Goal: Task Accomplishment & Management: Use online tool/utility

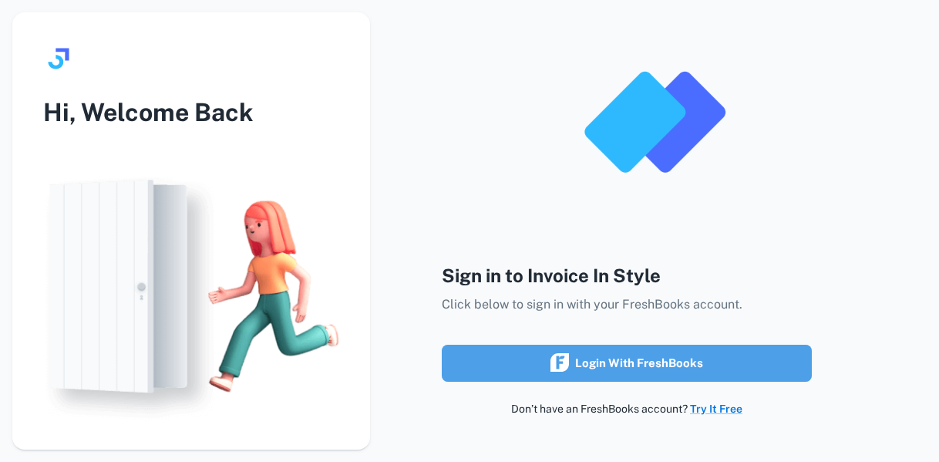
click at [655, 365] on div "Login with FreshBooks" at bounding box center [627, 363] width 153 height 20
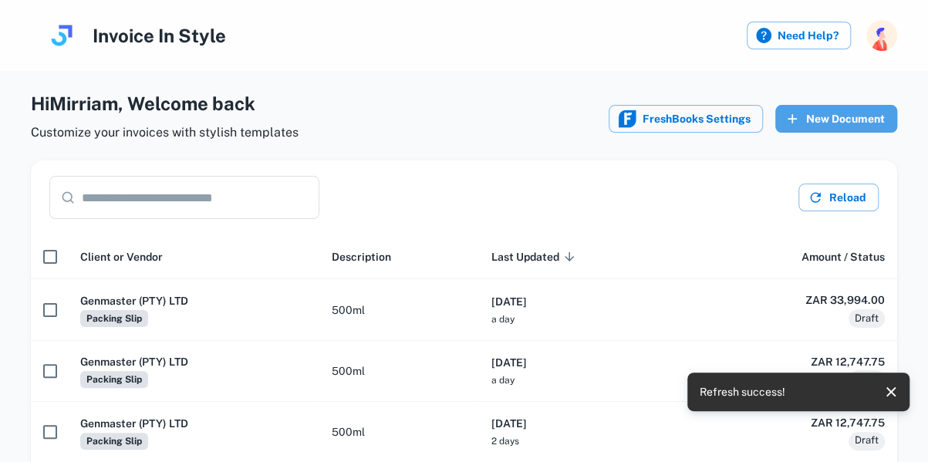
click at [844, 118] on button "New Document" at bounding box center [836, 119] width 122 height 28
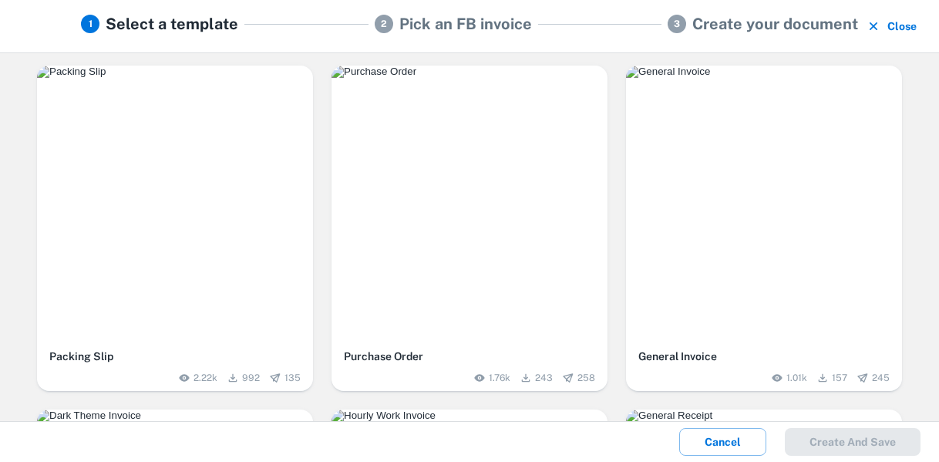
click at [190, 78] on img "button" at bounding box center [175, 72] width 276 height 12
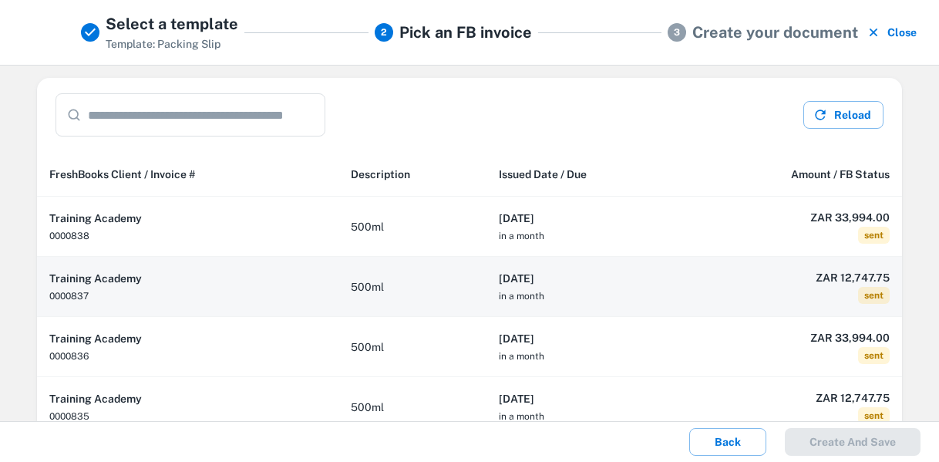
click at [409, 285] on td "500ml" at bounding box center [413, 287] width 148 height 60
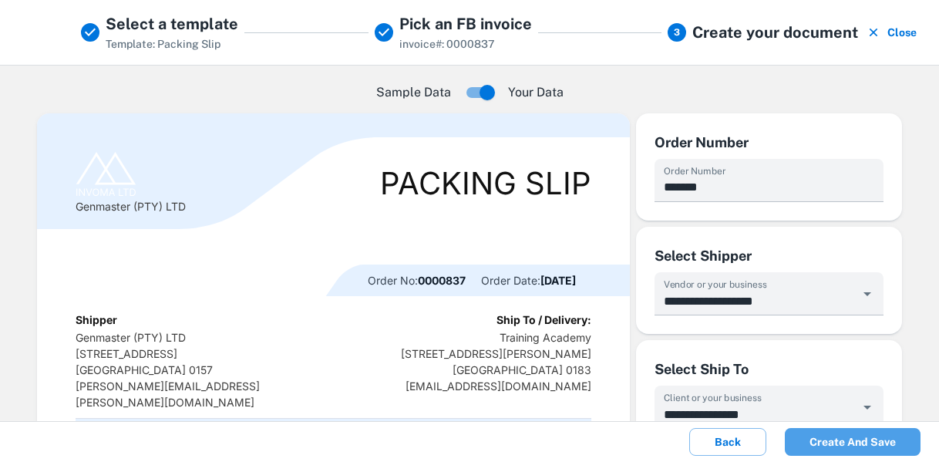
click at [857, 446] on button "Create and save" at bounding box center [853, 442] width 136 height 28
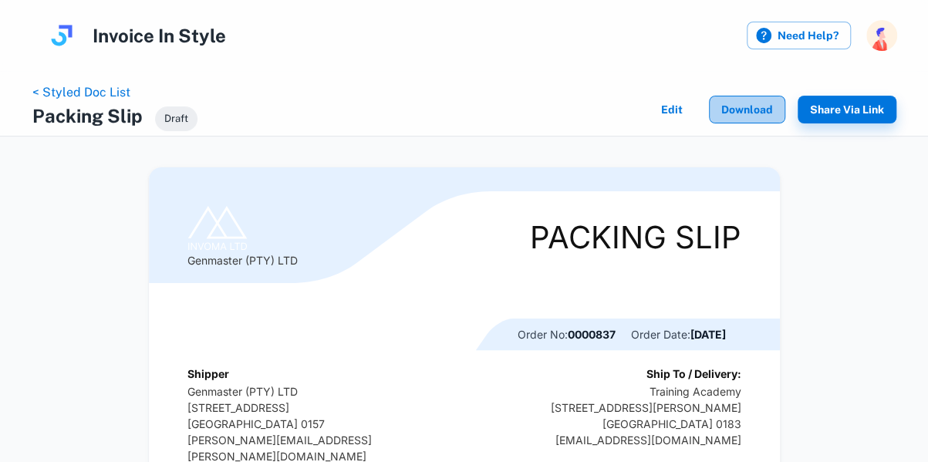
click at [749, 104] on button "Download" at bounding box center [747, 110] width 76 height 28
click at [98, 95] on link "< Styled Doc List" at bounding box center [81, 92] width 98 height 15
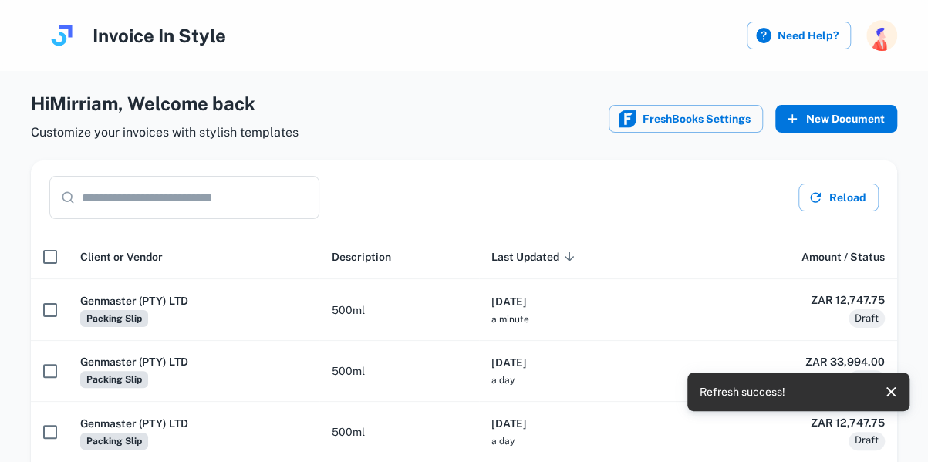
click at [847, 120] on button "New Document" at bounding box center [836, 119] width 122 height 28
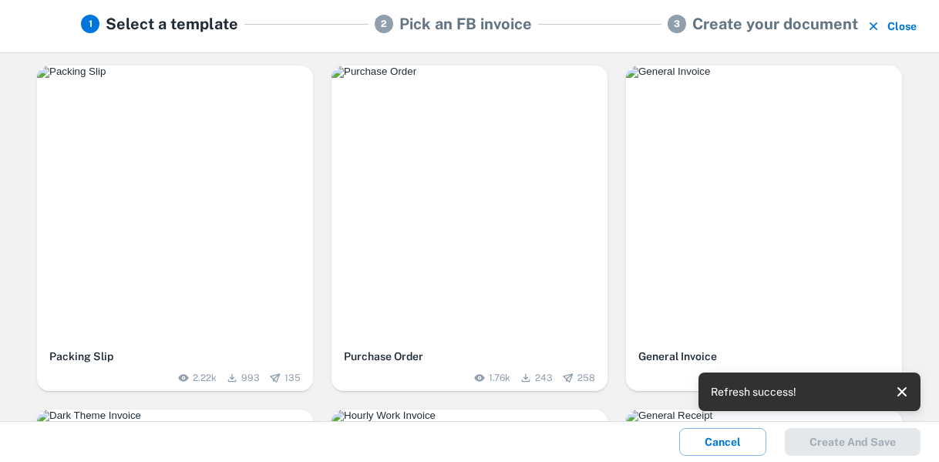
click at [230, 190] on div "button" at bounding box center [175, 204] width 276 height 276
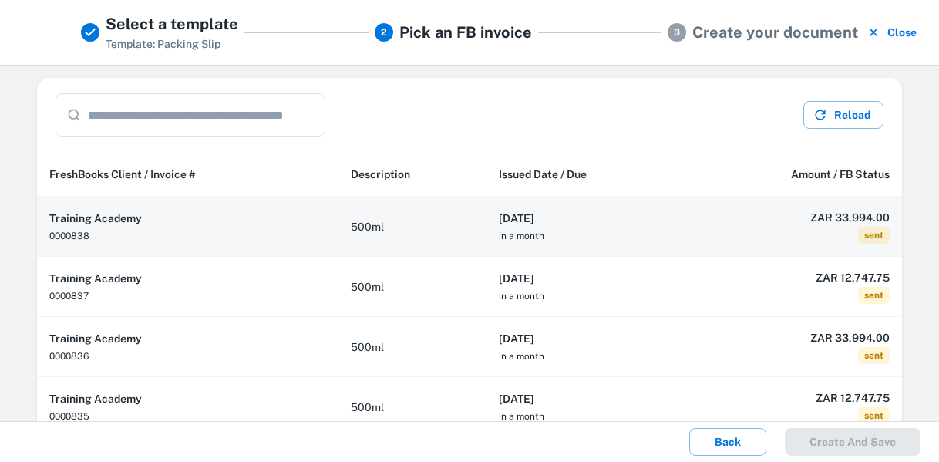
click at [628, 217] on h6 "[DATE]" at bounding box center [585, 218] width 173 height 17
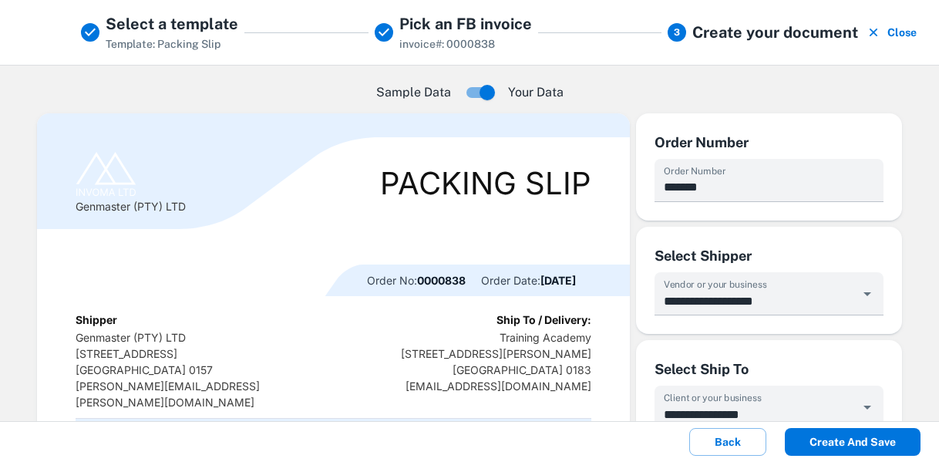
click at [863, 446] on button "Create and save" at bounding box center [853, 442] width 136 height 28
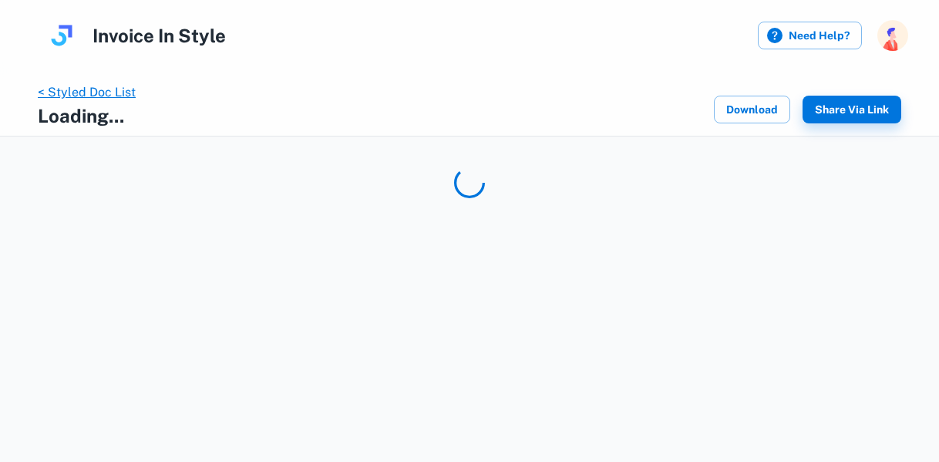
click at [95, 87] on link "< Styled Doc List" at bounding box center [87, 92] width 98 height 15
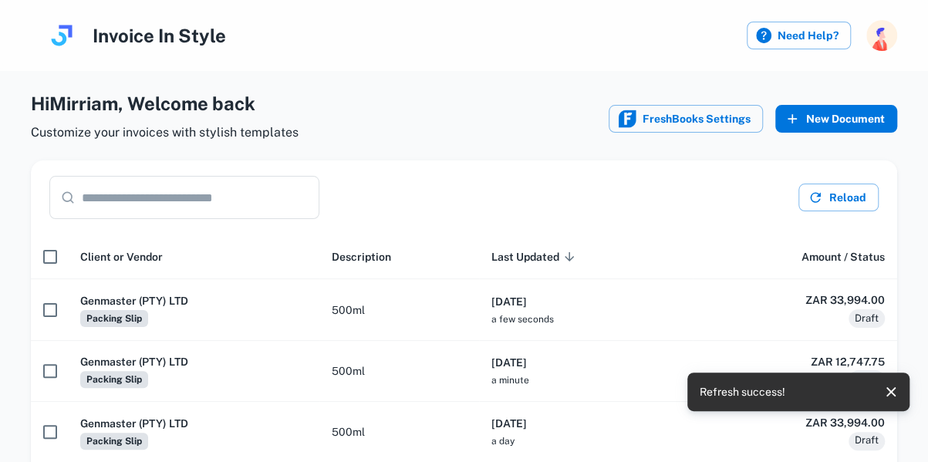
click at [853, 120] on button "New Document" at bounding box center [836, 119] width 122 height 28
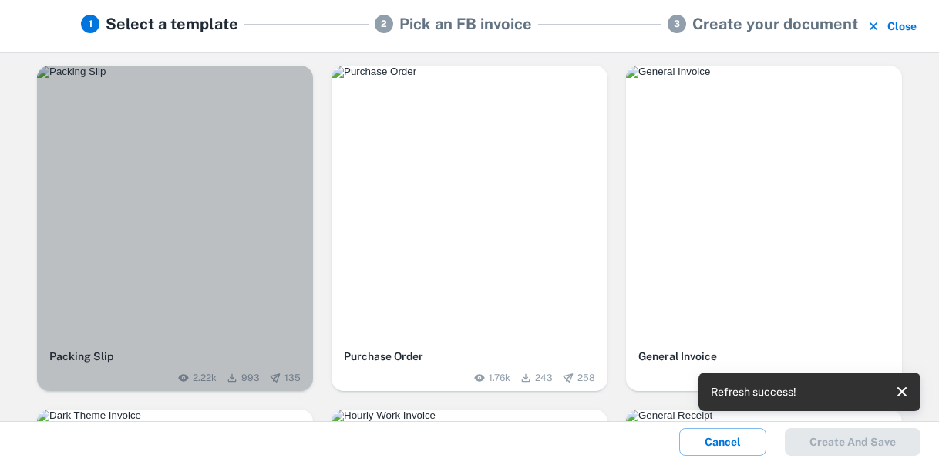
click at [219, 78] on img "button" at bounding box center [175, 72] width 276 height 12
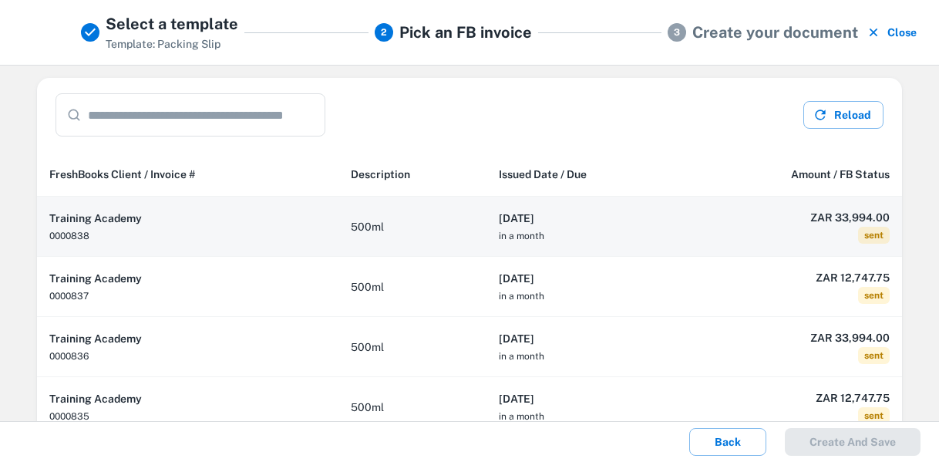
click at [697, 209] on h6 "ZAR 33,994.00" at bounding box center [793, 217] width 193 height 17
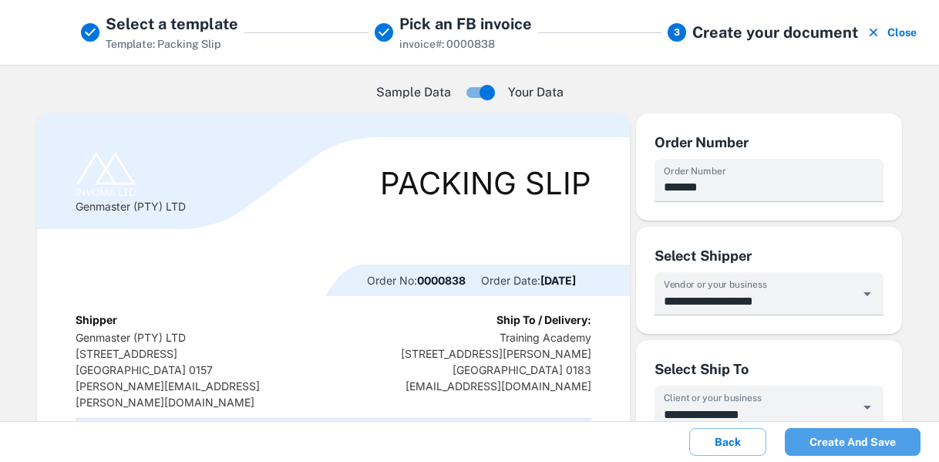
click at [853, 447] on button "Create and save" at bounding box center [853, 442] width 136 height 28
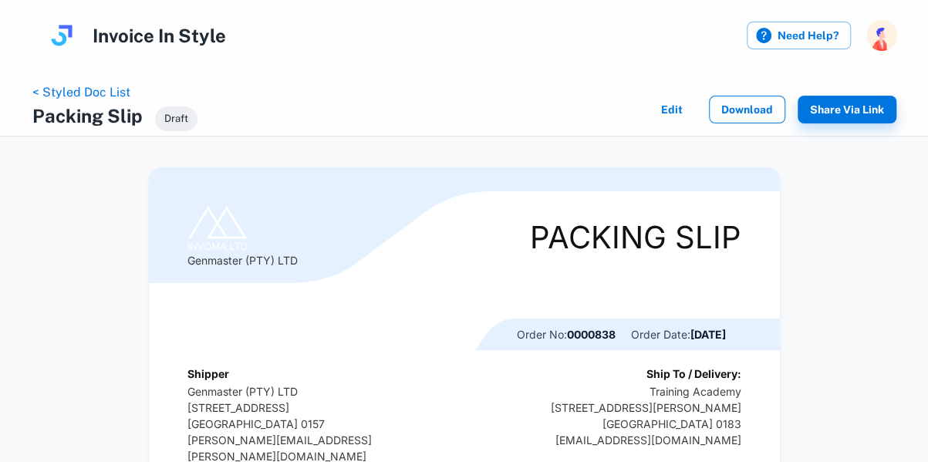
click at [743, 112] on button "Download" at bounding box center [747, 110] width 76 height 28
